Goal: Communication & Community: Participate in discussion

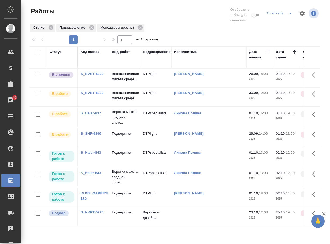
click at [123, 82] on p "Восстановление макета средн..." at bounding box center [125, 76] width 26 height 11
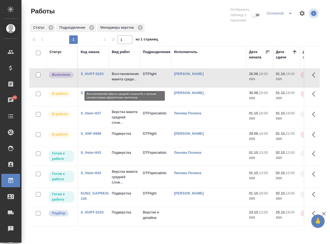
click at [123, 82] on p "Восстановление макета средн..." at bounding box center [125, 76] width 26 height 11
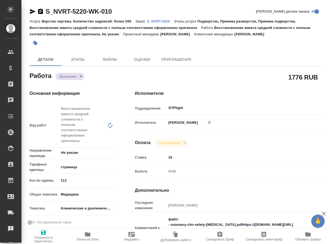
type textarea "x"
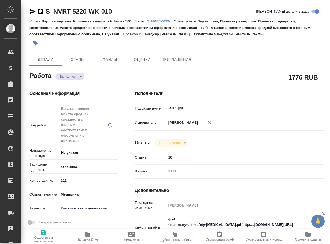
type textarea "x"
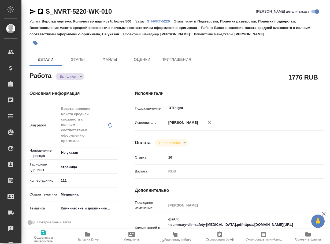
type textarea "x"
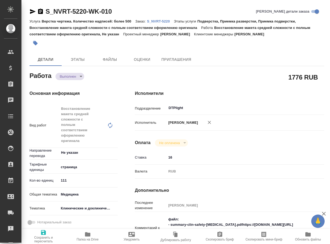
type textarea "x"
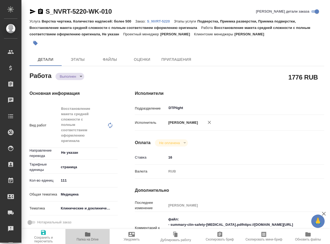
click at [88, 231] on button "Папка на Drive" at bounding box center [87, 236] width 44 height 15
type textarea "x"
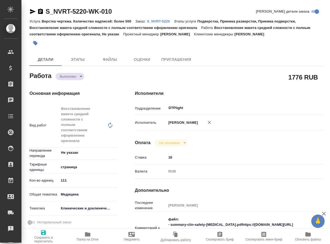
type textarea "x"
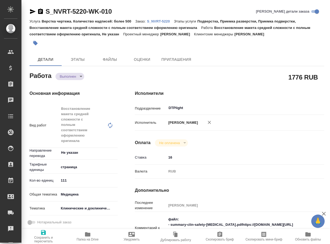
type textarea "x"
click at [65, 78] on body "🙏 .cls-1 fill:#fff; AWATERA Arsenyeva Vera Клиенты Спецификации Заказы 40 Чаты …" at bounding box center [165, 122] width 330 height 244
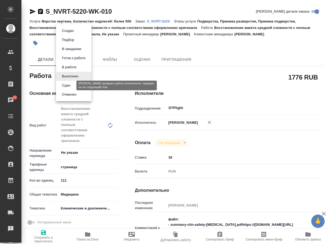
click at [68, 86] on button "Сдан" at bounding box center [66, 86] width 12 height 6
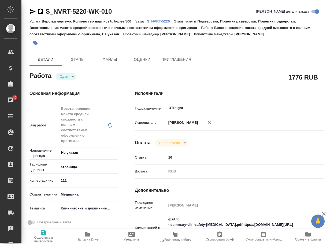
type textarea "x"
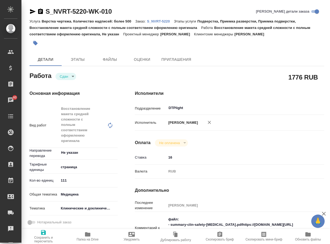
click at [167, 21] on p "S_NVRT-5220" at bounding box center [160, 21] width 27 height 4
type textarea "x"
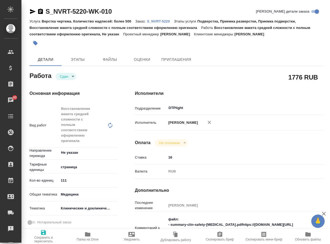
type textarea "x"
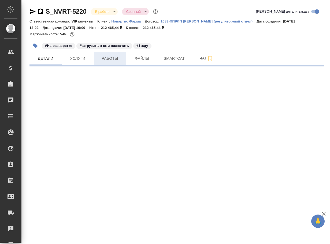
click at [111, 59] on span "Работы" at bounding box center [110, 58] width 26 height 7
select select "RU"
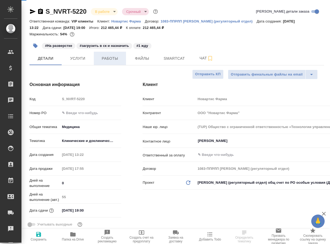
type textarea "x"
type input "[PERSON_NAME]"
type input "Комаров Роман"
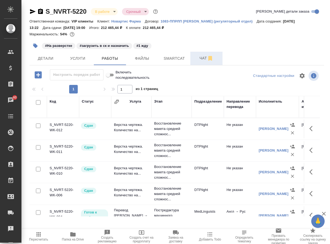
click at [203, 58] on span "Чат" at bounding box center [207, 58] width 26 height 7
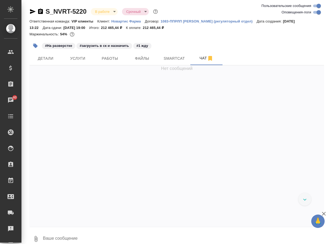
click at [84, 236] on textarea at bounding box center [183, 239] width 282 height 18
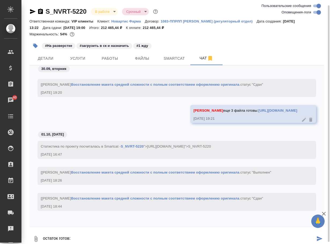
scroll to position [3, 0]
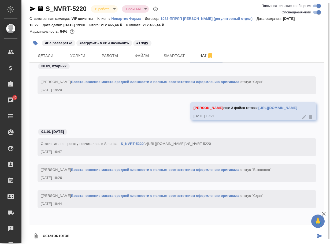
paste textarea "https://drive.awatera.com/apps/files/files/10568203?dir=/Shares/Novartos_Pharma…"
type textarea "остаток готов: https://drive.awatera.com/apps/files/files/10568203?dir=/Shares/…"
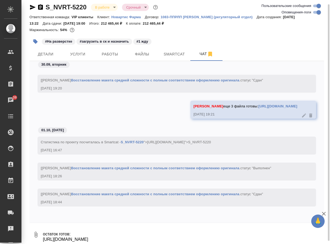
scroll to position [33056, 0]
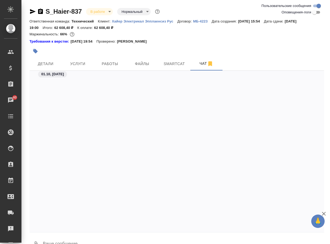
scroll to position [9279, 0]
